Goal: Find specific page/section: Find specific page/section

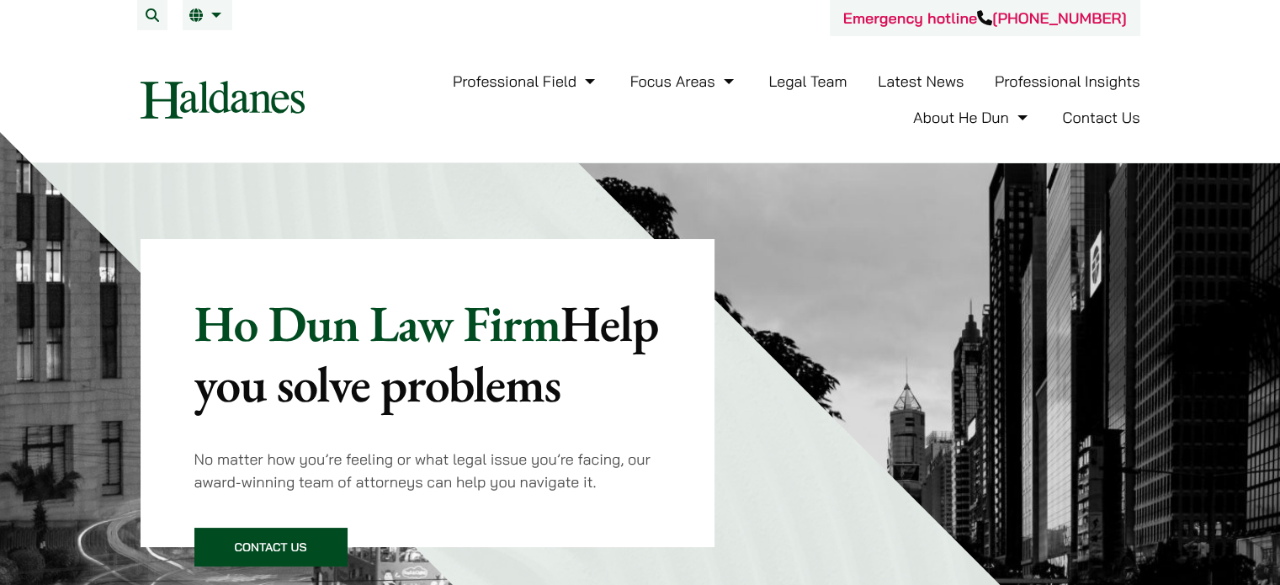
click at [716, 79] on font "Legal Team" at bounding box center [808, 81] width 78 height 19
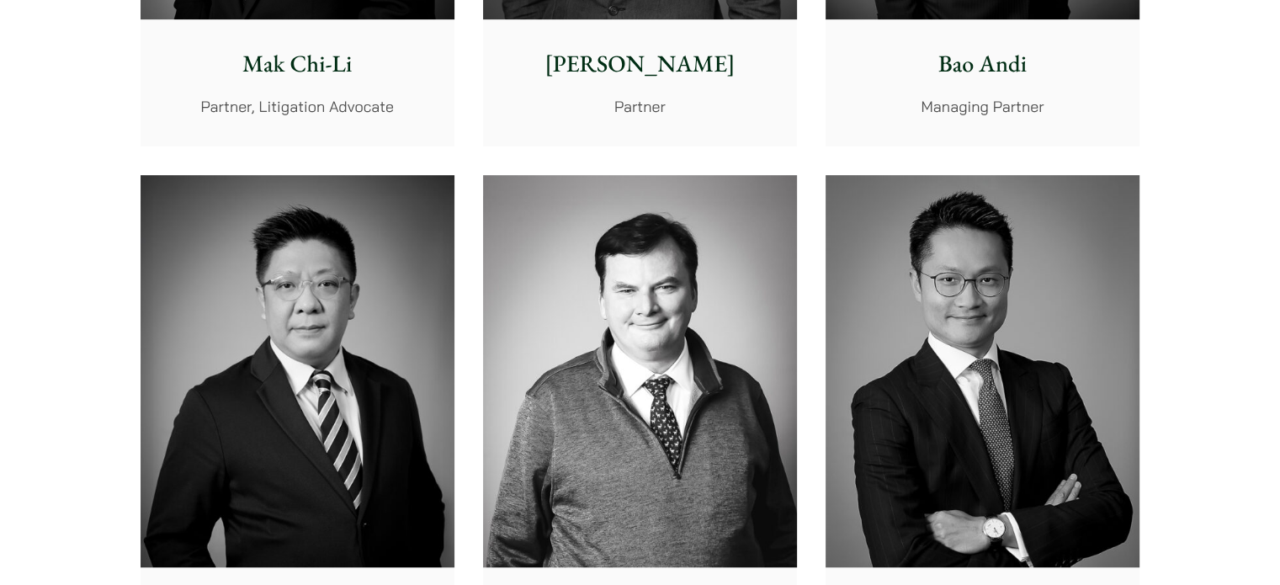
scroll to position [926, 0]
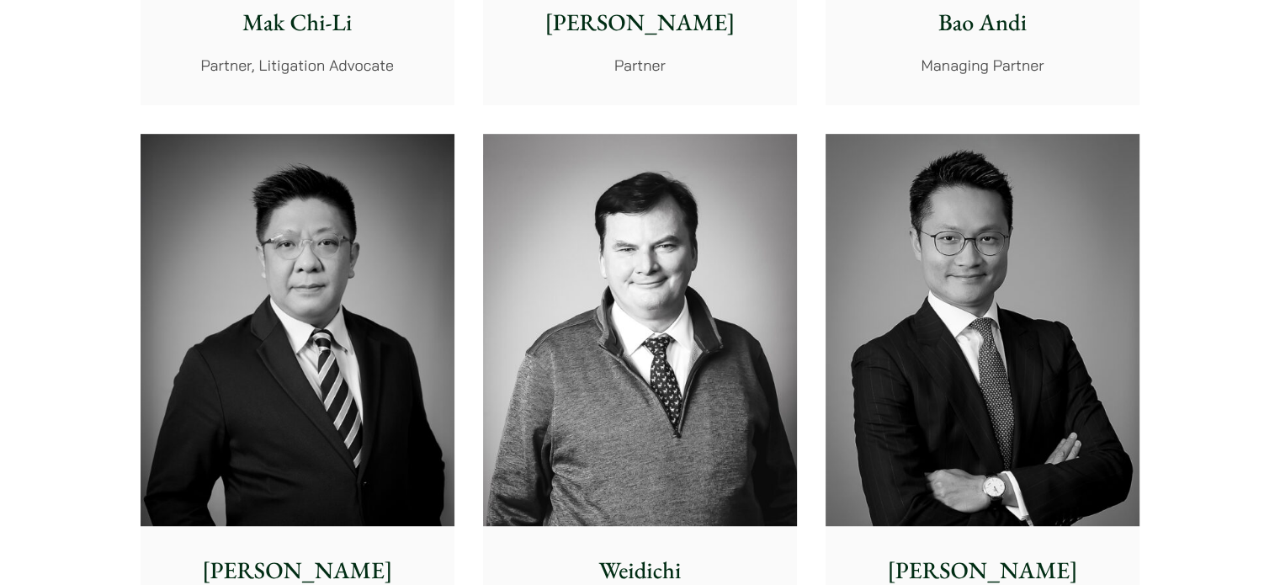
click at [685, 356] on img at bounding box center [640, 330] width 314 height 393
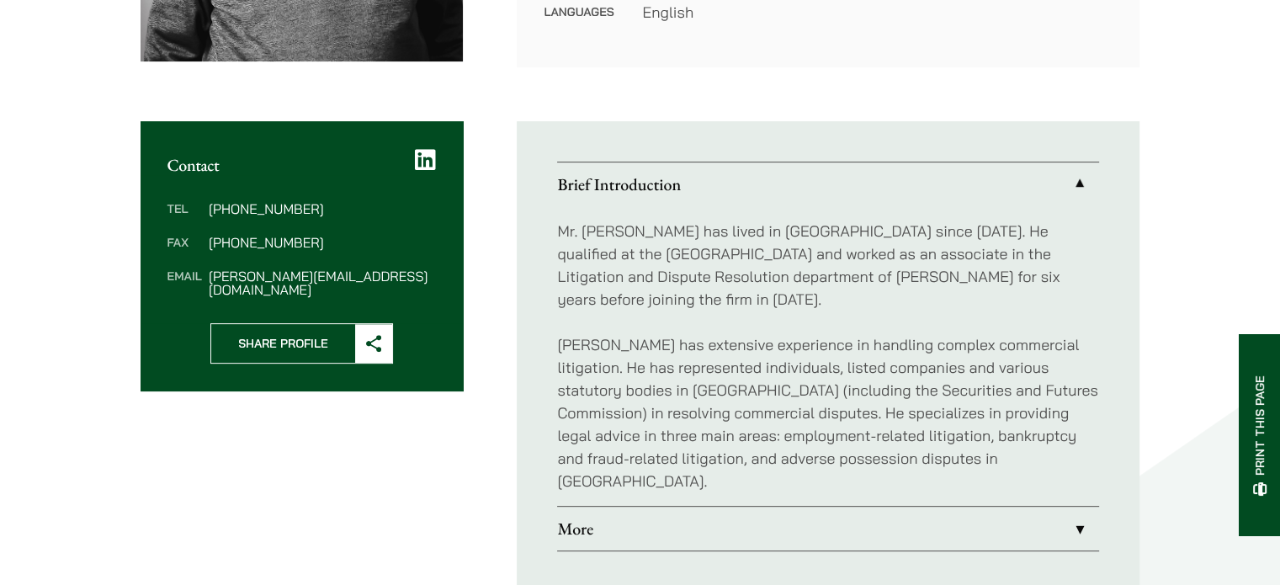
scroll to position [253, 0]
